Goal: Task Accomplishment & Management: Complete application form

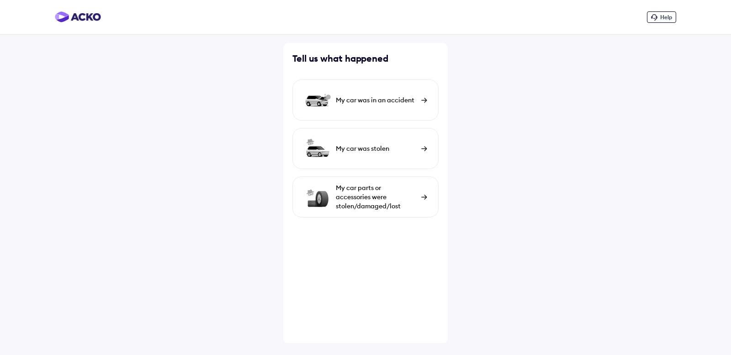
click at [406, 101] on div "My car was in an accident" at bounding box center [376, 100] width 81 height 9
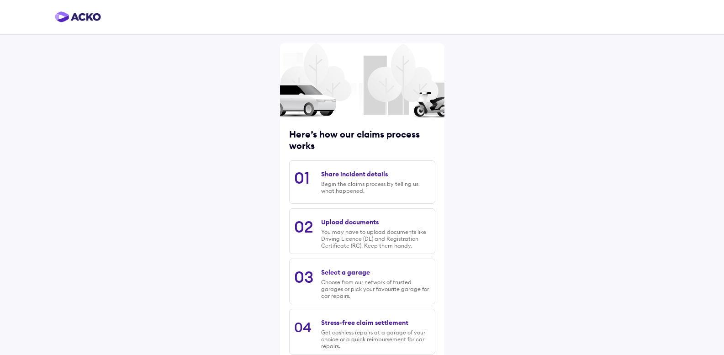
scroll to position [54, 0]
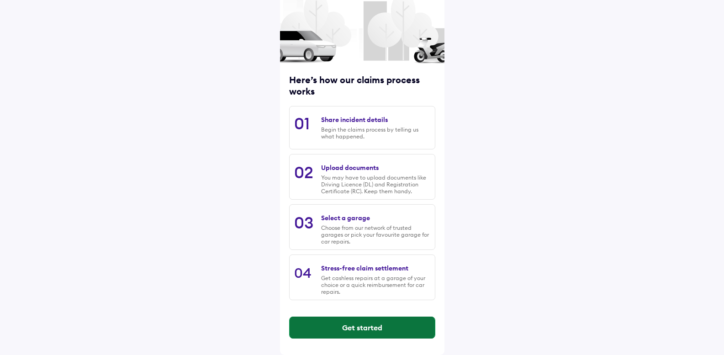
click at [377, 328] on button "Get started" at bounding box center [362, 328] width 145 height 22
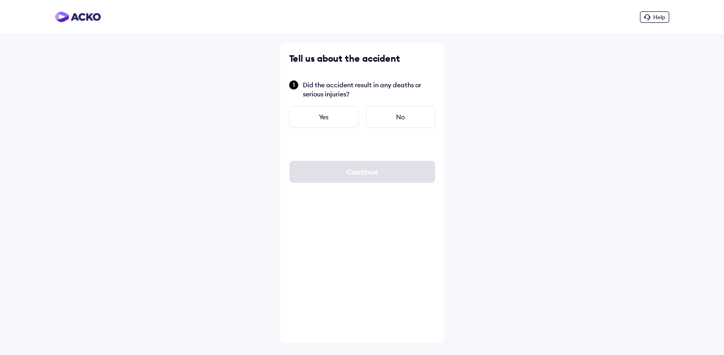
scroll to position [0, 0]
click at [405, 117] on div "No" at bounding box center [403, 117] width 69 height 22
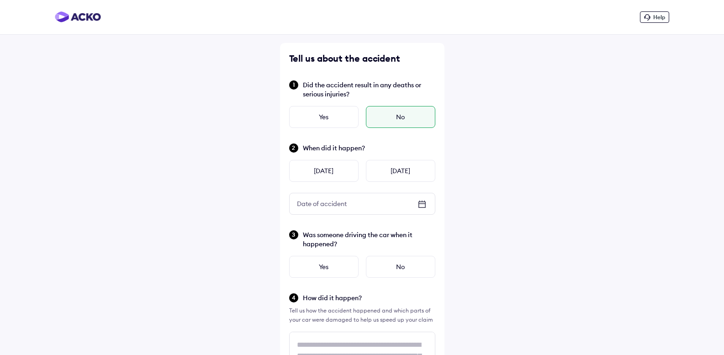
click at [422, 203] on icon at bounding box center [422, 203] width 6 height 1
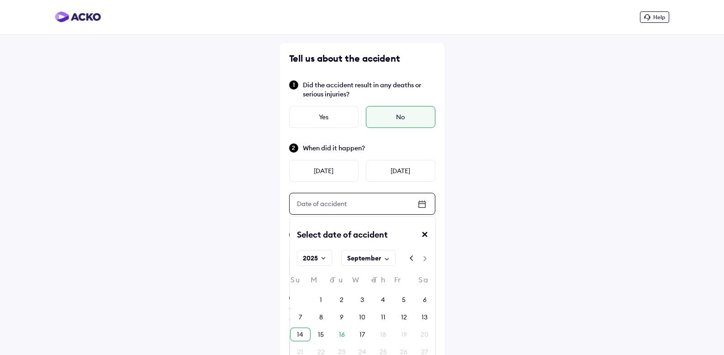
click at [299, 335] on div "14" at bounding box center [300, 334] width 6 height 9
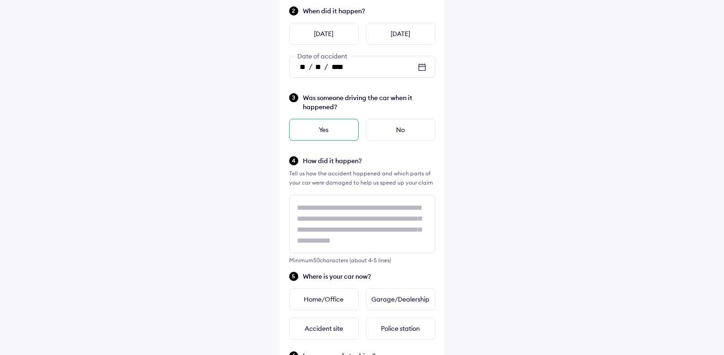
click at [338, 126] on div "Yes" at bounding box center [323, 130] width 69 height 22
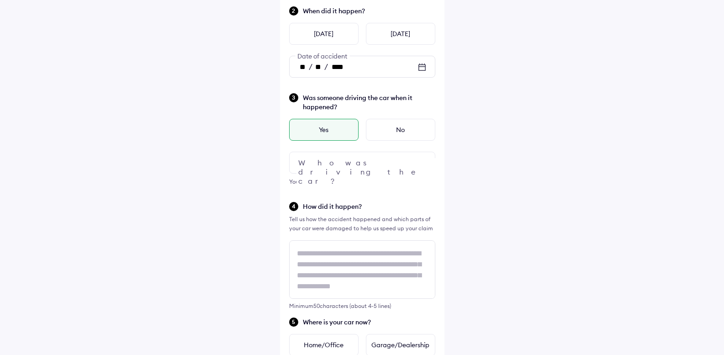
click at [395, 165] on div at bounding box center [362, 163] width 146 height 22
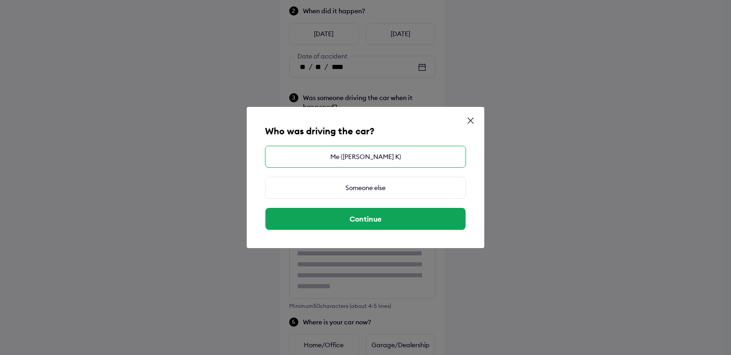
click at [421, 157] on div "Me ([PERSON_NAME] K)" at bounding box center [365, 157] width 201 height 22
click at [572, 174] on div "Who was driving the car? Me ([PERSON_NAME] K) Someone else Continue" at bounding box center [365, 177] width 731 height 355
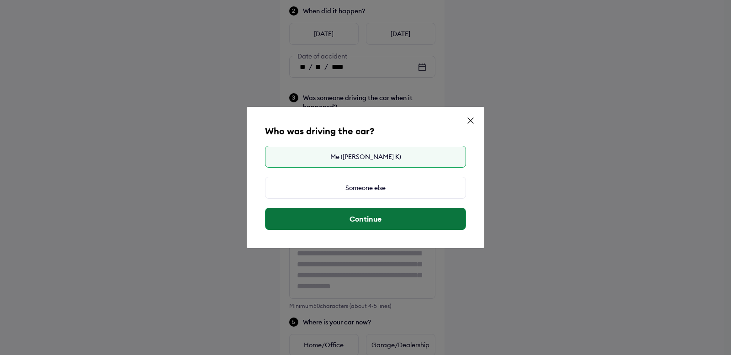
click at [383, 220] on button "Continue" at bounding box center [366, 219] width 200 height 22
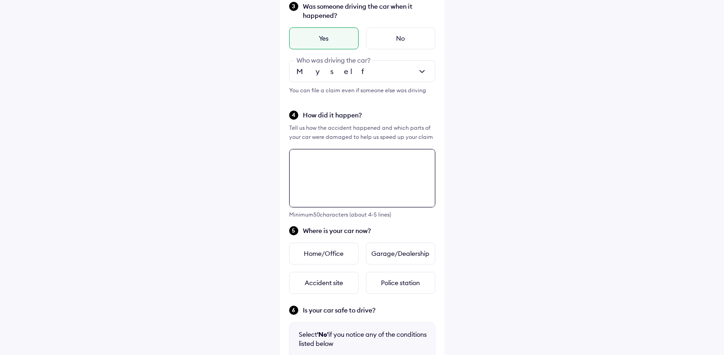
click at [365, 163] on div "Tell us about the accident Did the accident result in any deaths or serious inj…" at bounding box center [362, 184] width 165 height 741
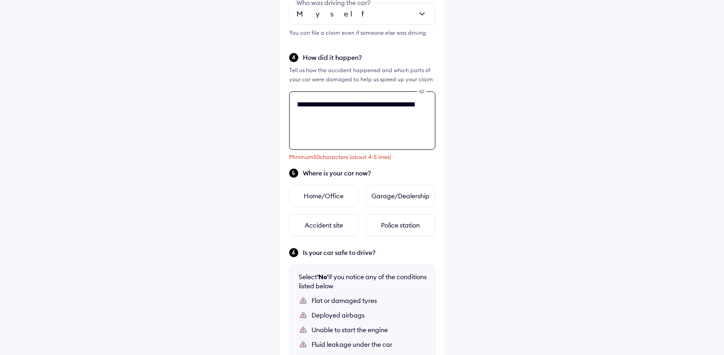
scroll to position [377, 0]
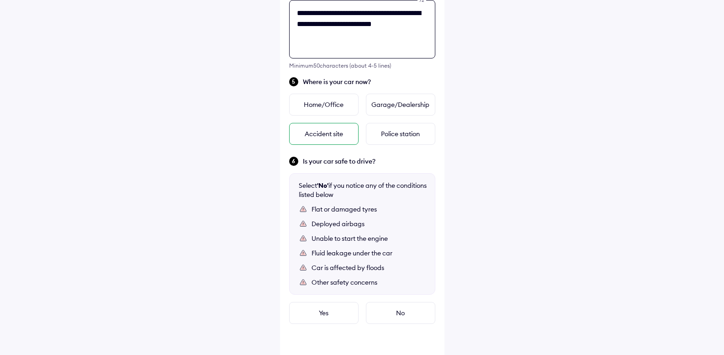
type textarea "**********"
click at [328, 133] on div "Accident site" at bounding box center [323, 134] width 69 height 22
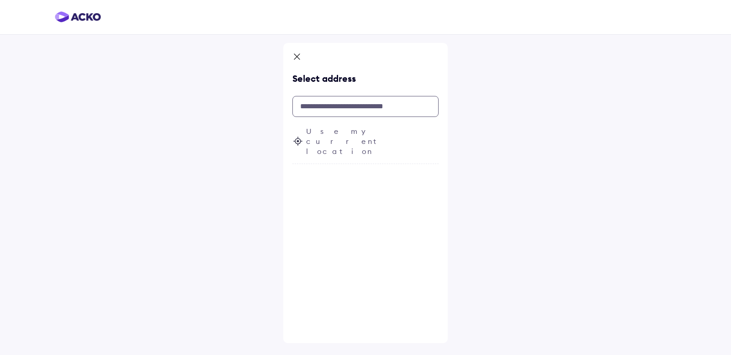
click at [367, 105] on input "text" at bounding box center [365, 106] width 146 height 21
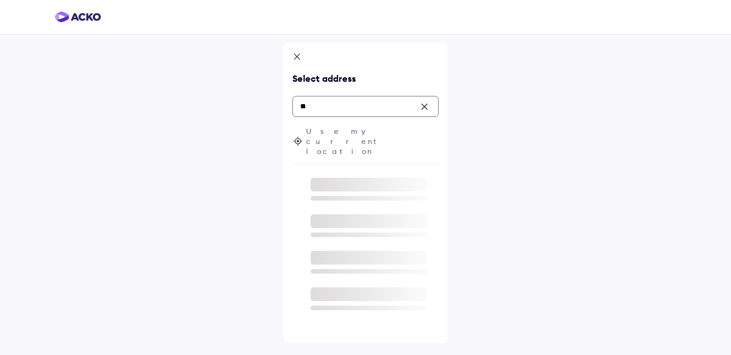
type input "*"
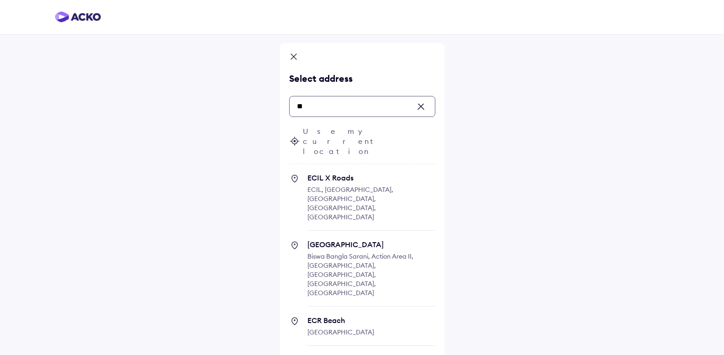
type input "*"
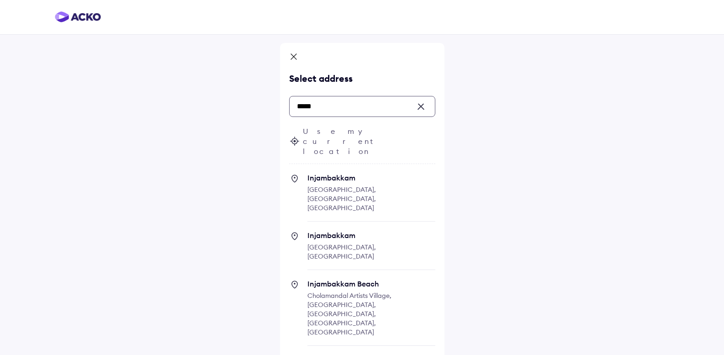
click at [349, 173] on span "Injambakkam [GEOGRAPHIC_DATA], [GEOGRAPHIC_DATA], [GEOGRAPHIC_DATA]" at bounding box center [372, 197] width 128 height 48
type input "*****"
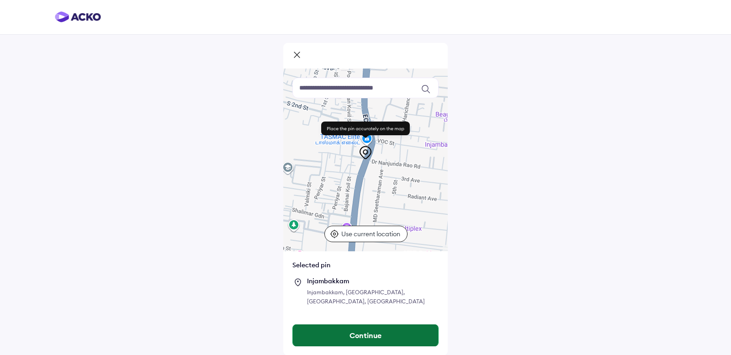
click at [377, 324] on button "Continue" at bounding box center [365, 335] width 145 height 22
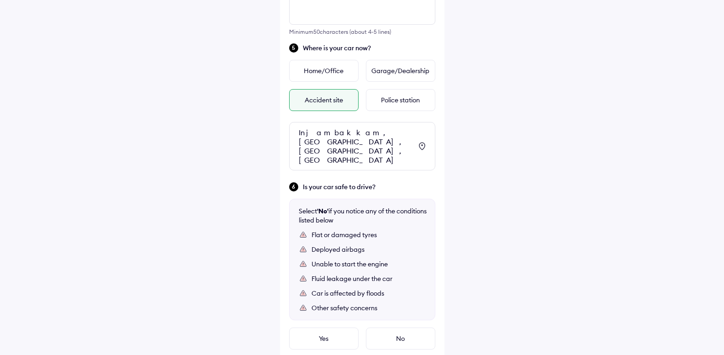
scroll to position [470, 0]
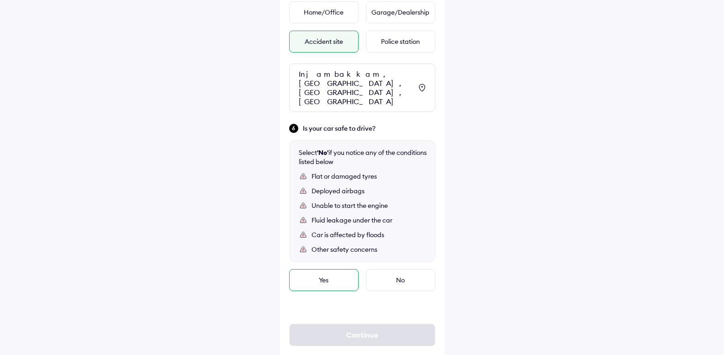
click at [335, 269] on div "Yes" at bounding box center [323, 280] width 69 height 22
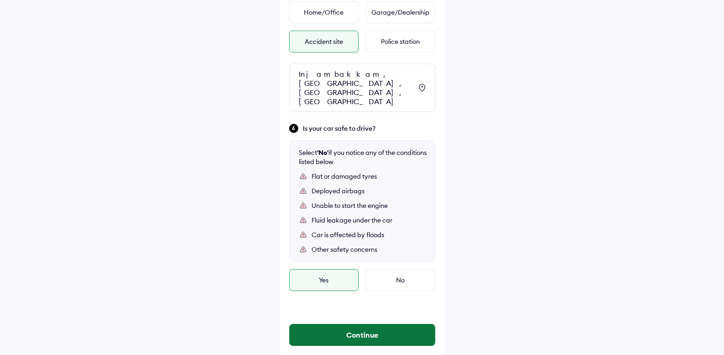
click at [382, 324] on button "Continue" at bounding box center [362, 335] width 145 height 22
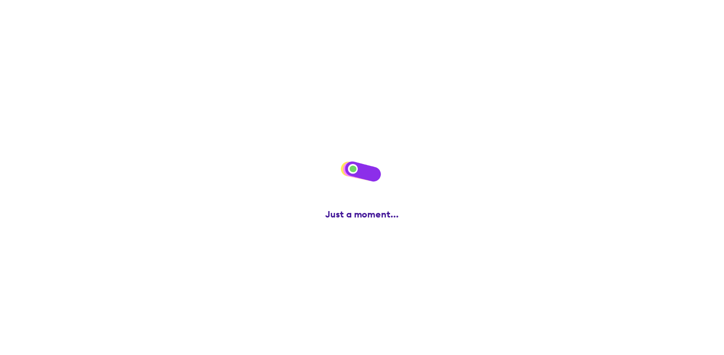
scroll to position [0, 0]
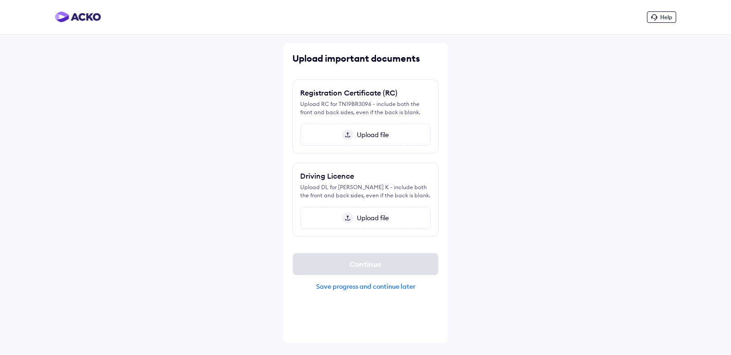
click at [373, 133] on span "Upload file" at bounding box center [371, 135] width 36 height 8
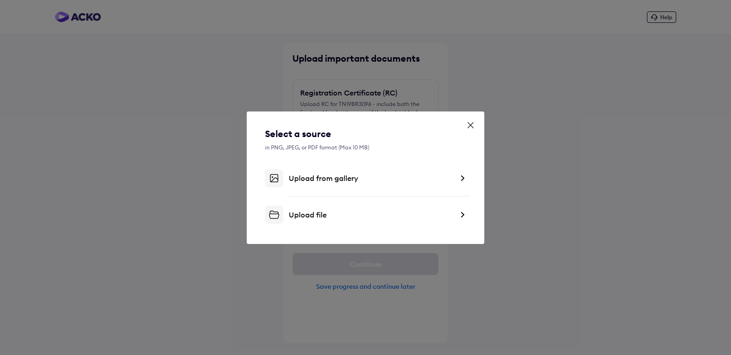
click at [443, 179] on div "Upload from gallery" at bounding box center [371, 178] width 165 height 9
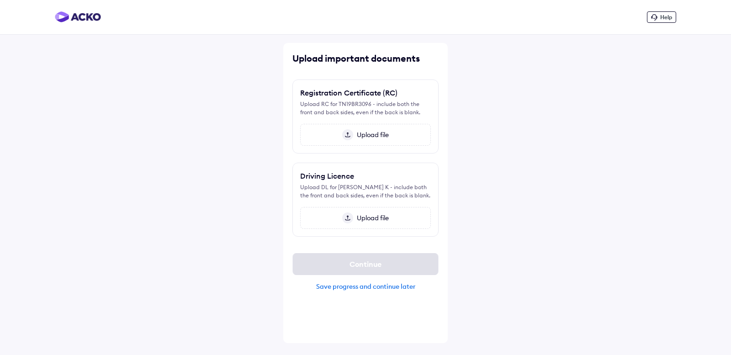
click at [372, 132] on span "Upload file" at bounding box center [371, 135] width 36 height 8
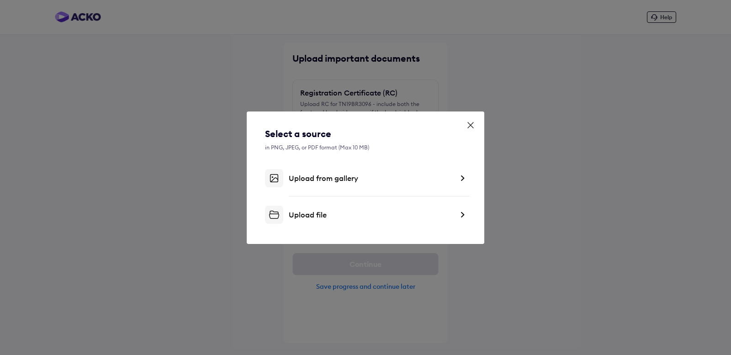
click at [320, 216] on div "Upload file" at bounding box center [371, 214] width 165 height 9
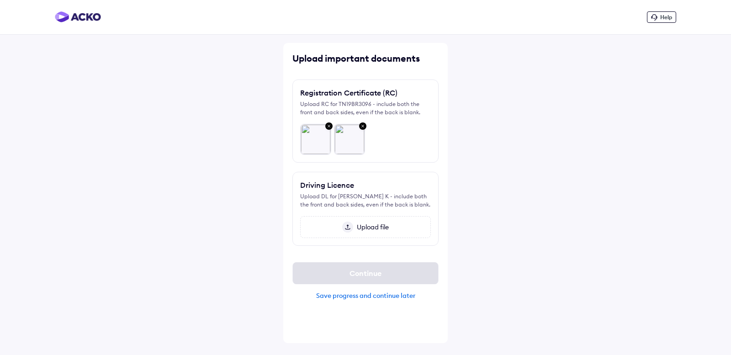
click at [366, 226] on span "Upload file" at bounding box center [371, 227] width 36 height 8
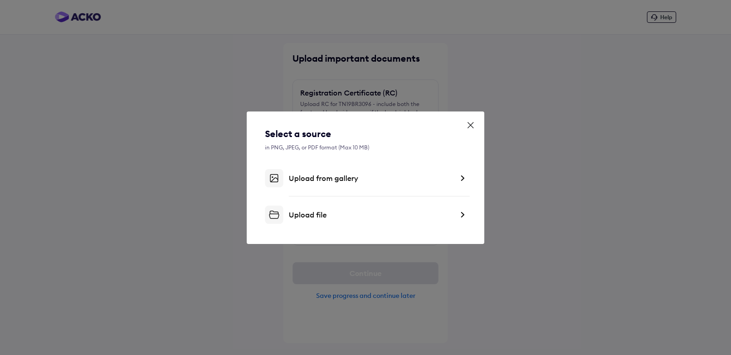
click at [332, 217] on div "Upload file" at bounding box center [371, 214] width 165 height 9
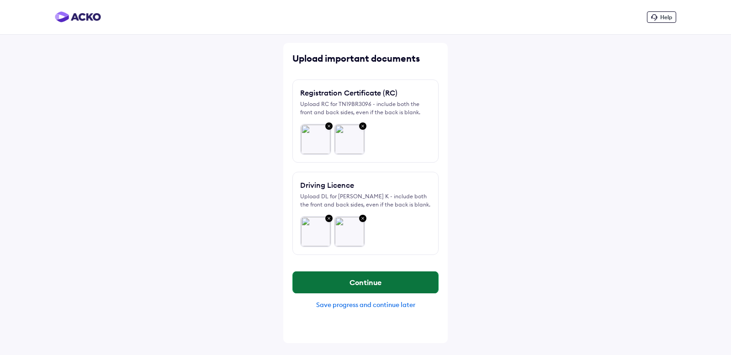
click at [411, 278] on button "Continue" at bounding box center [365, 282] width 145 height 22
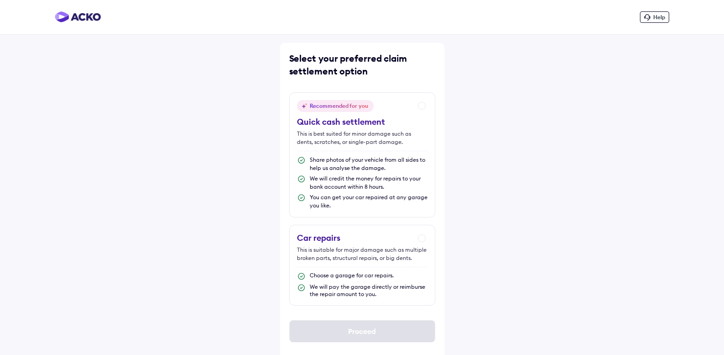
scroll to position [4, 0]
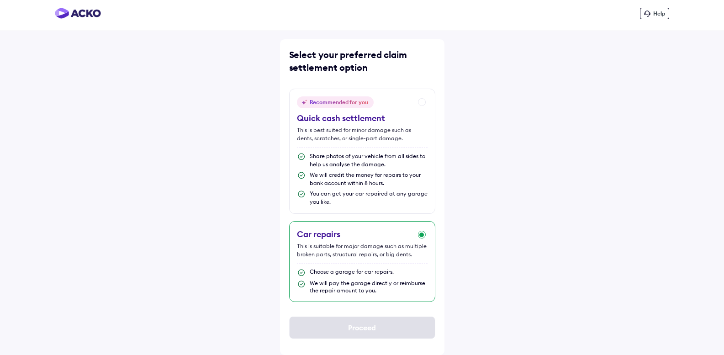
click at [422, 234] on div "Car repairs This is suitable for major damage such as multiple broken parts, st…" at bounding box center [362, 261] width 146 height 81
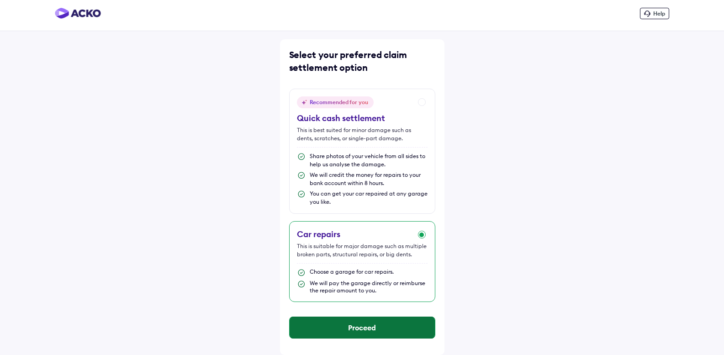
click at [392, 327] on button "Proceed" at bounding box center [362, 328] width 145 height 22
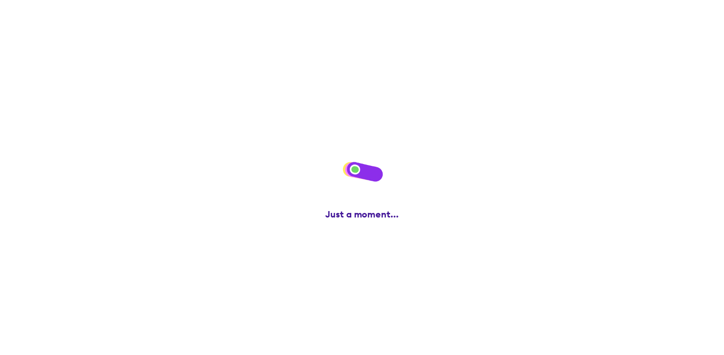
scroll to position [0, 0]
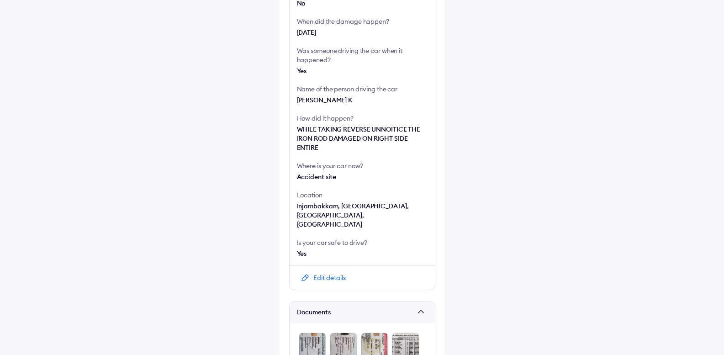
scroll to position [397, 0]
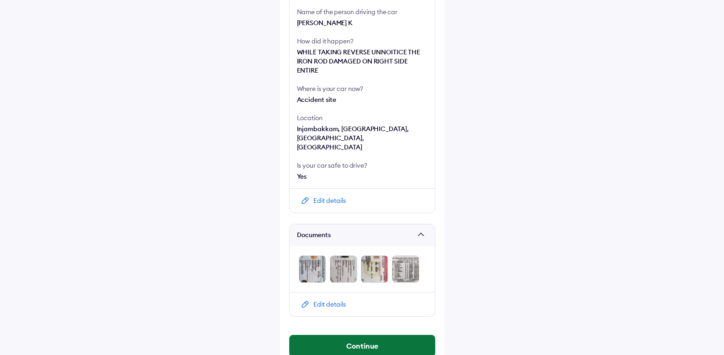
click at [386, 335] on button "Continue" at bounding box center [362, 346] width 145 height 22
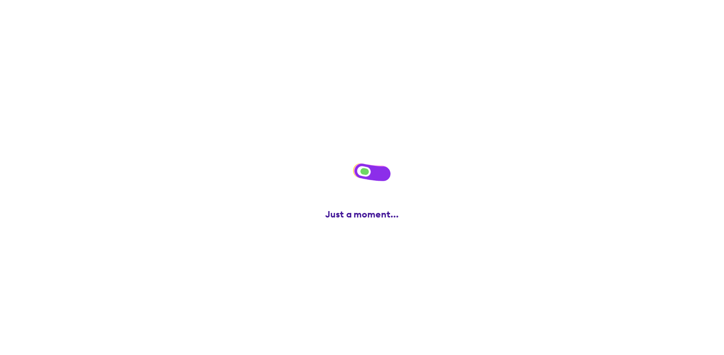
scroll to position [0, 0]
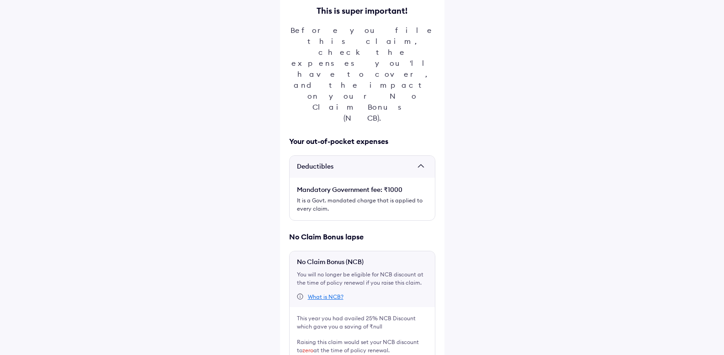
scroll to position [104, 0]
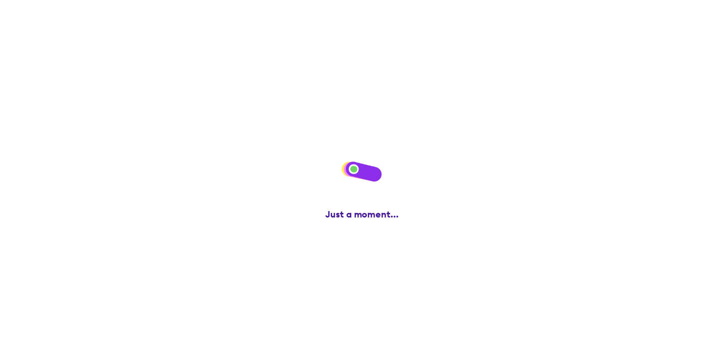
scroll to position [0, 0]
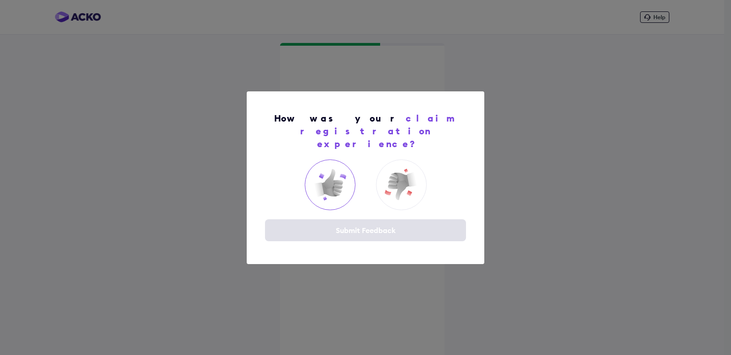
click at [331, 174] on img at bounding box center [330, 184] width 37 height 37
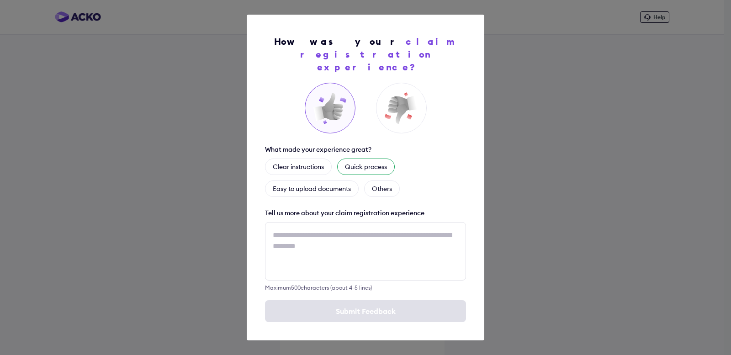
click at [375, 160] on div "Quick process" at bounding box center [366, 167] width 58 height 16
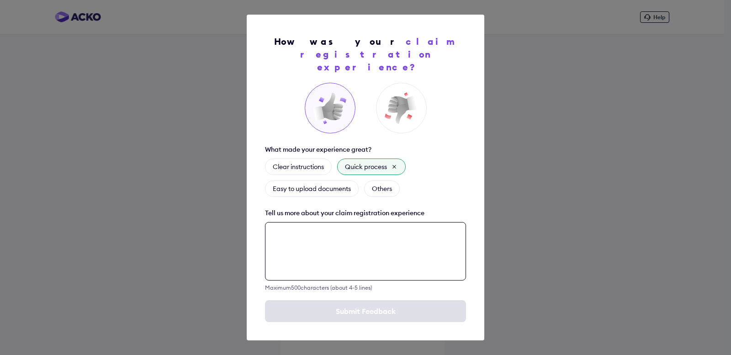
click at [365, 224] on textarea at bounding box center [365, 251] width 201 height 58
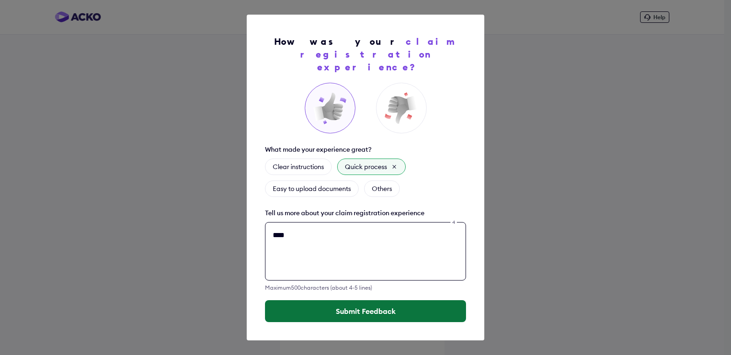
type textarea "****"
click at [381, 301] on button "Submit Feedback" at bounding box center [365, 311] width 201 height 22
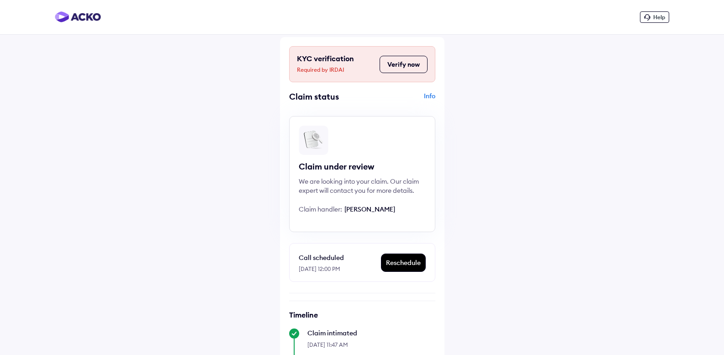
click at [427, 94] on div "Info" at bounding box center [400, 99] width 71 height 17
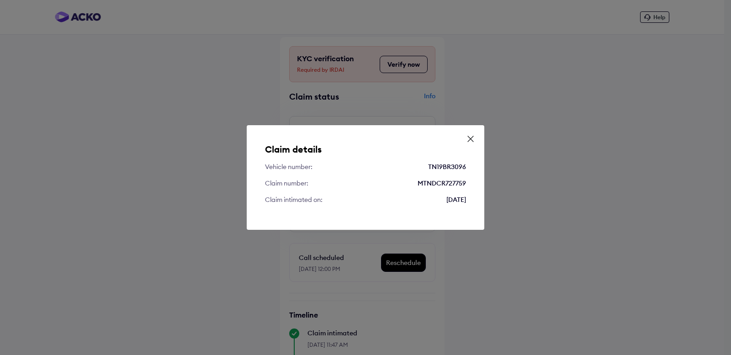
click at [475, 141] on div "Claim details Vehicle number: TN19BR3096 Claim number: MTNDCR727759 Claim intim…" at bounding box center [366, 177] width 238 height 105
click at [472, 140] on icon at bounding box center [470, 138] width 9 height 9
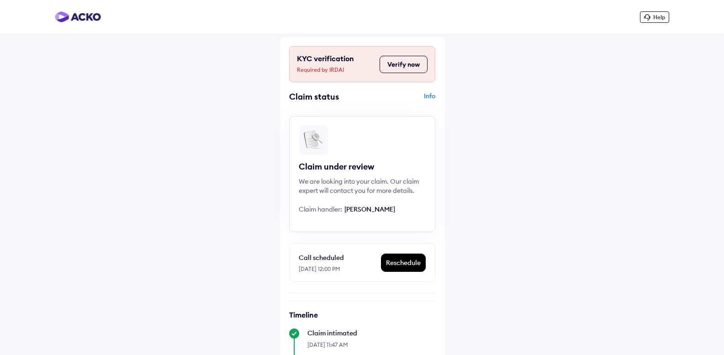
click at [419, 69] on button "Verify now" at bounding box center [404, 64] width 48 height 17
click at [583, 138] on div "Help KYC verification Required by IRDAI Verify now Claim status Info Claim unde…" at bounding box center [362, 254] width 724 height 508
